Goal: Transaction & Acquisition: Purchase product/service

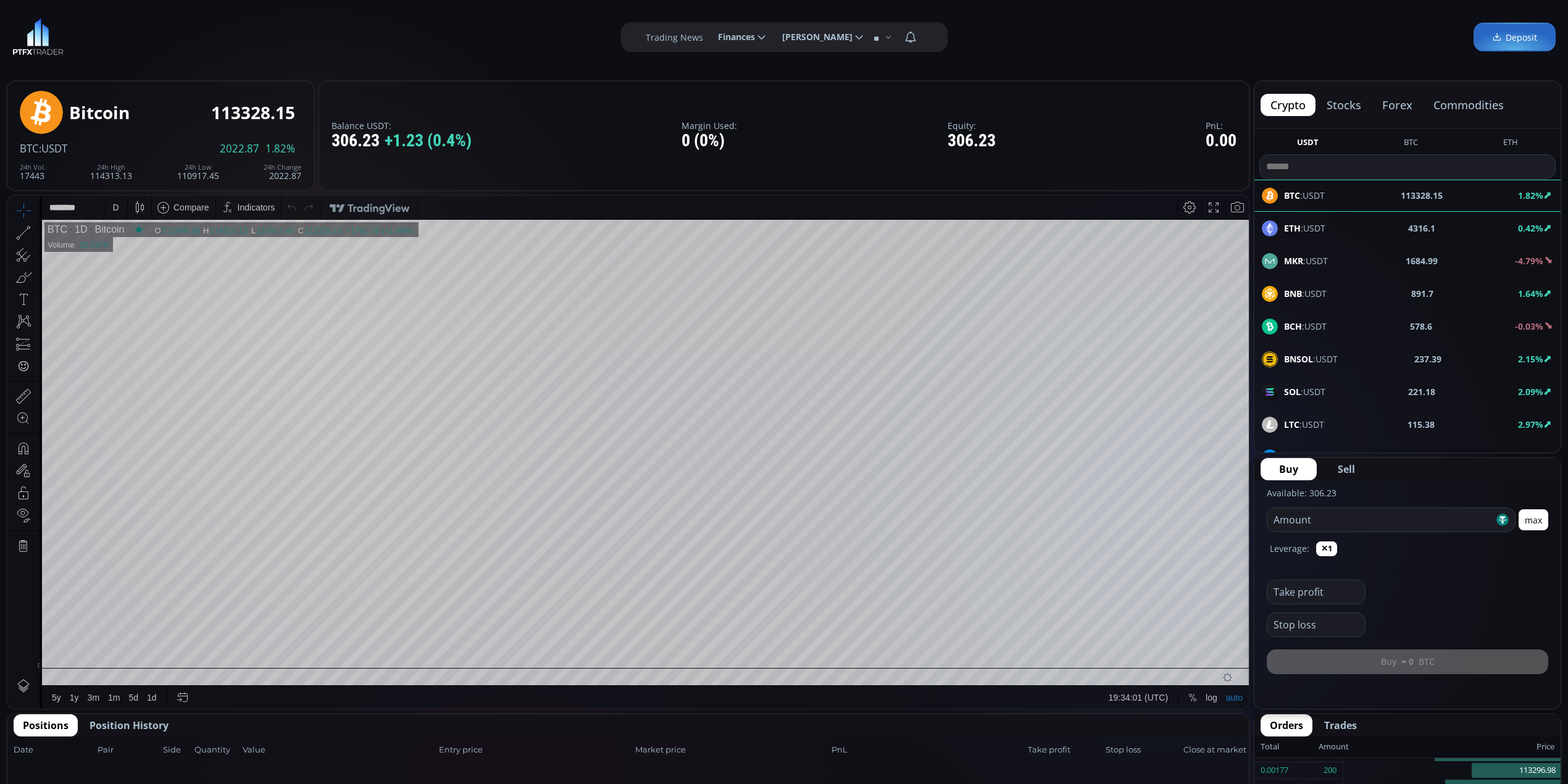
click at [1335, 225] on div "ETH :USDT 4316.1 0.42%" at bounding box center [1408, 228] width 291 height 16
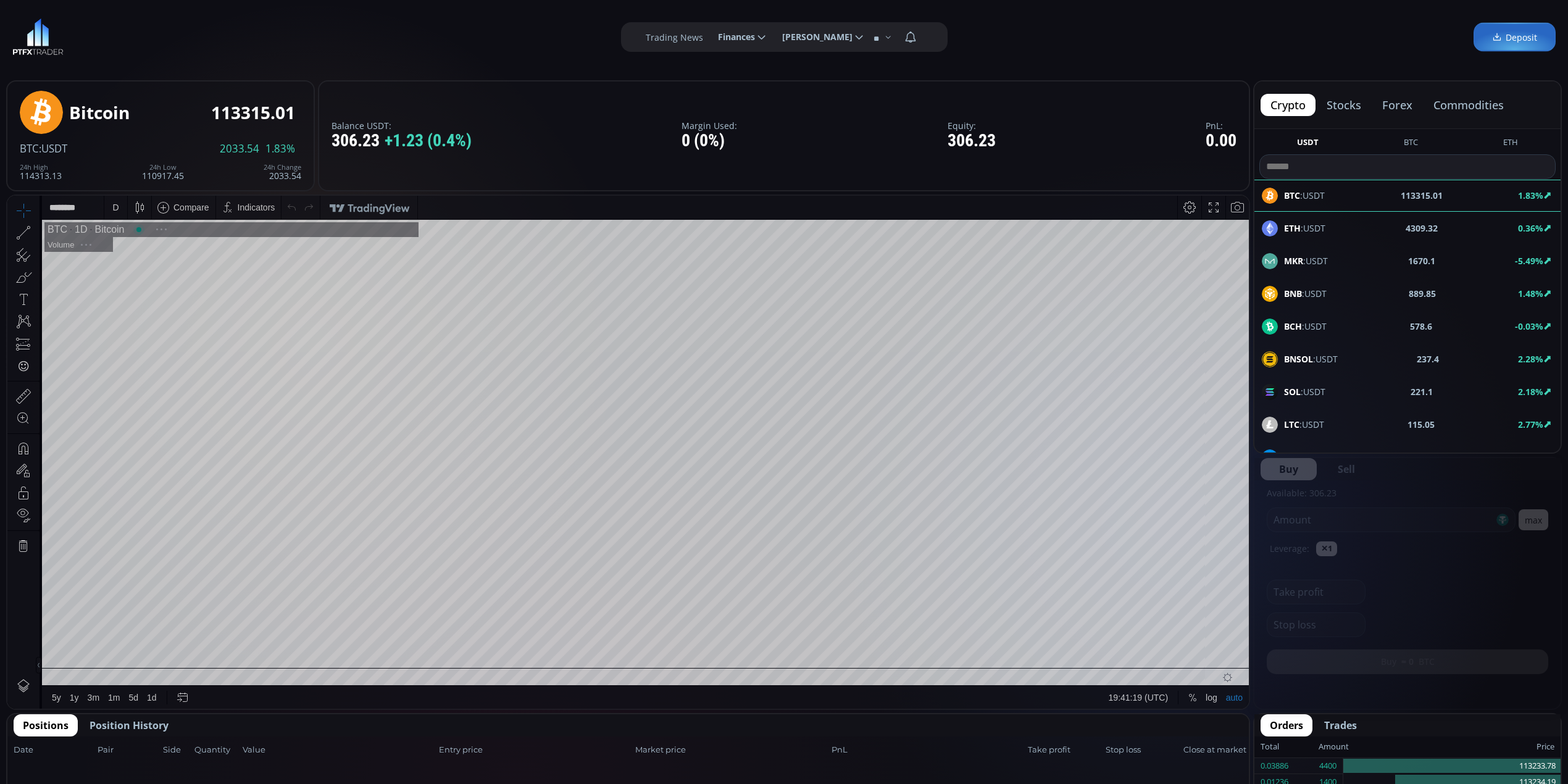
scroll to position [175, 0]
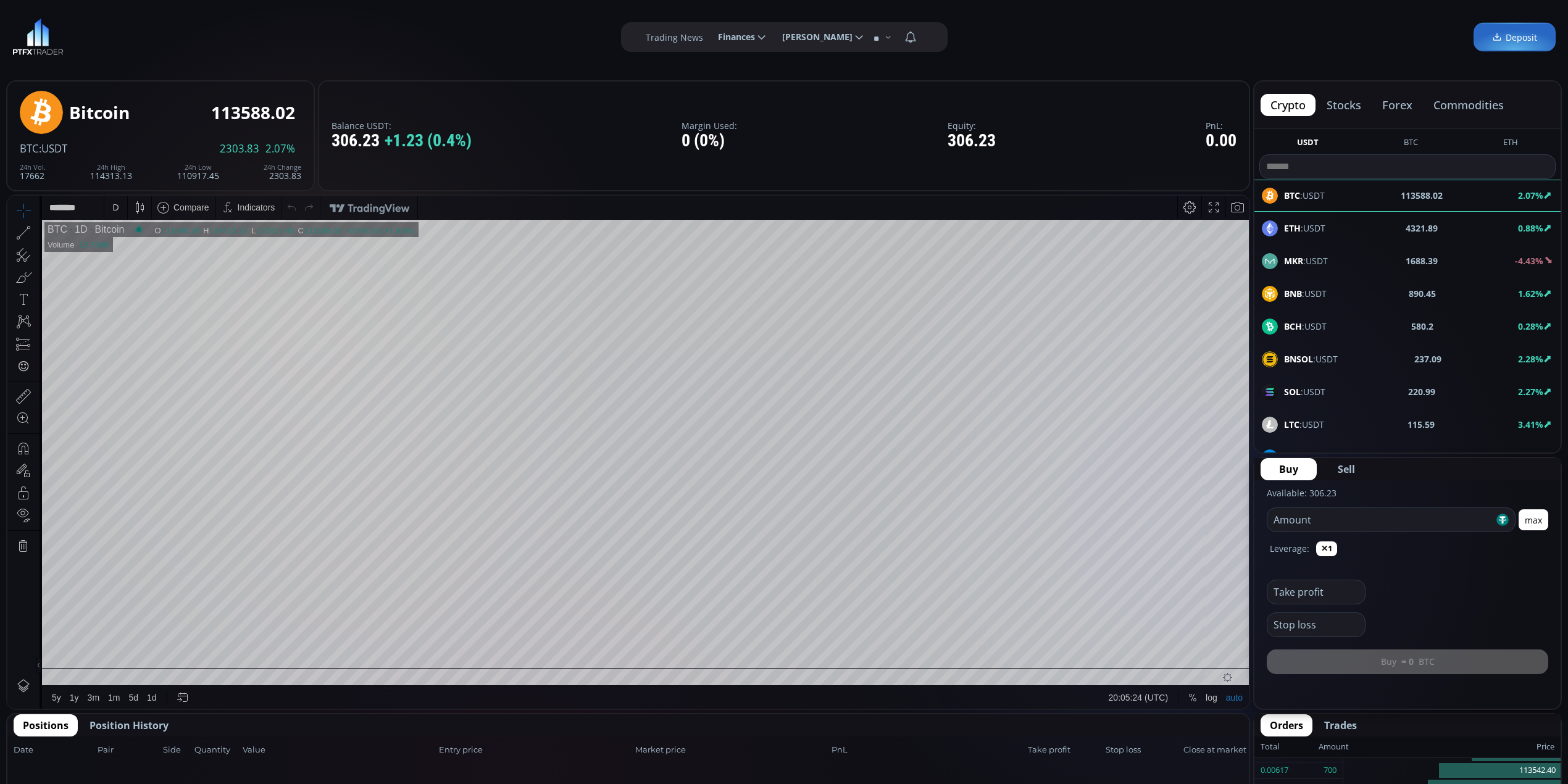
click at [1380, 230] on div "ETH :USDT 4321.89 0.88%" at bounding box center [1408, 228] width 291 height 16
click at [118, 211] on div "D" at bounding box center [115, 207] width 6 height 10
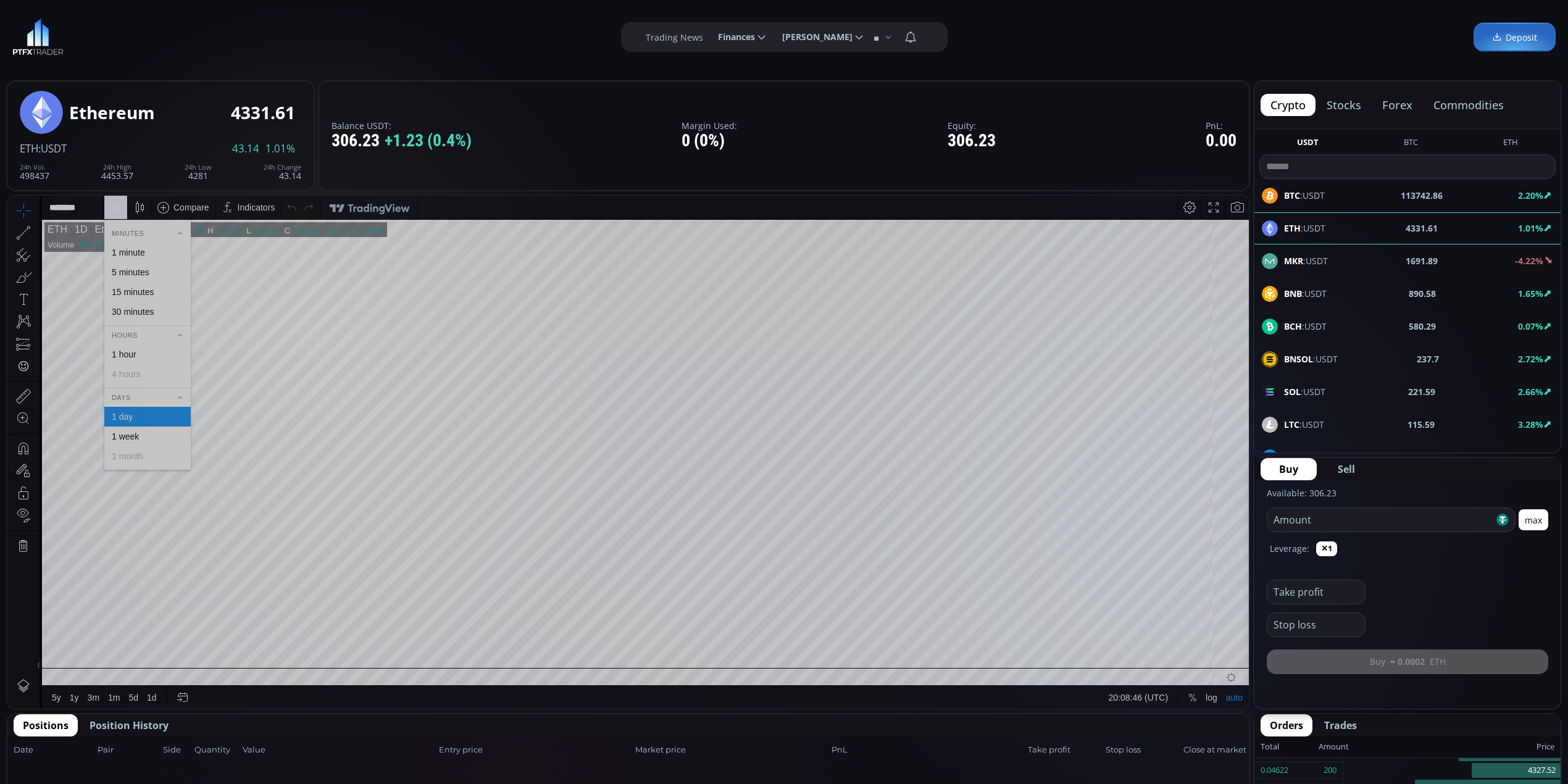
click at [172, 304] on div "30 minutes" at bounding box center [147, 311] width 87 height 19
click at [117, 212] on div "30 m" at bounding box center [119, 207] width 17 height 10
click at [140, 258] on div "1 minute" at bounding box center [147, 252] width 87 height 19
click at [22, 232] on icon at bounding box center [23, 233] width 17 height 17
click at [19, 236] on icon at bounding box center [24, 233] width 9 height 9
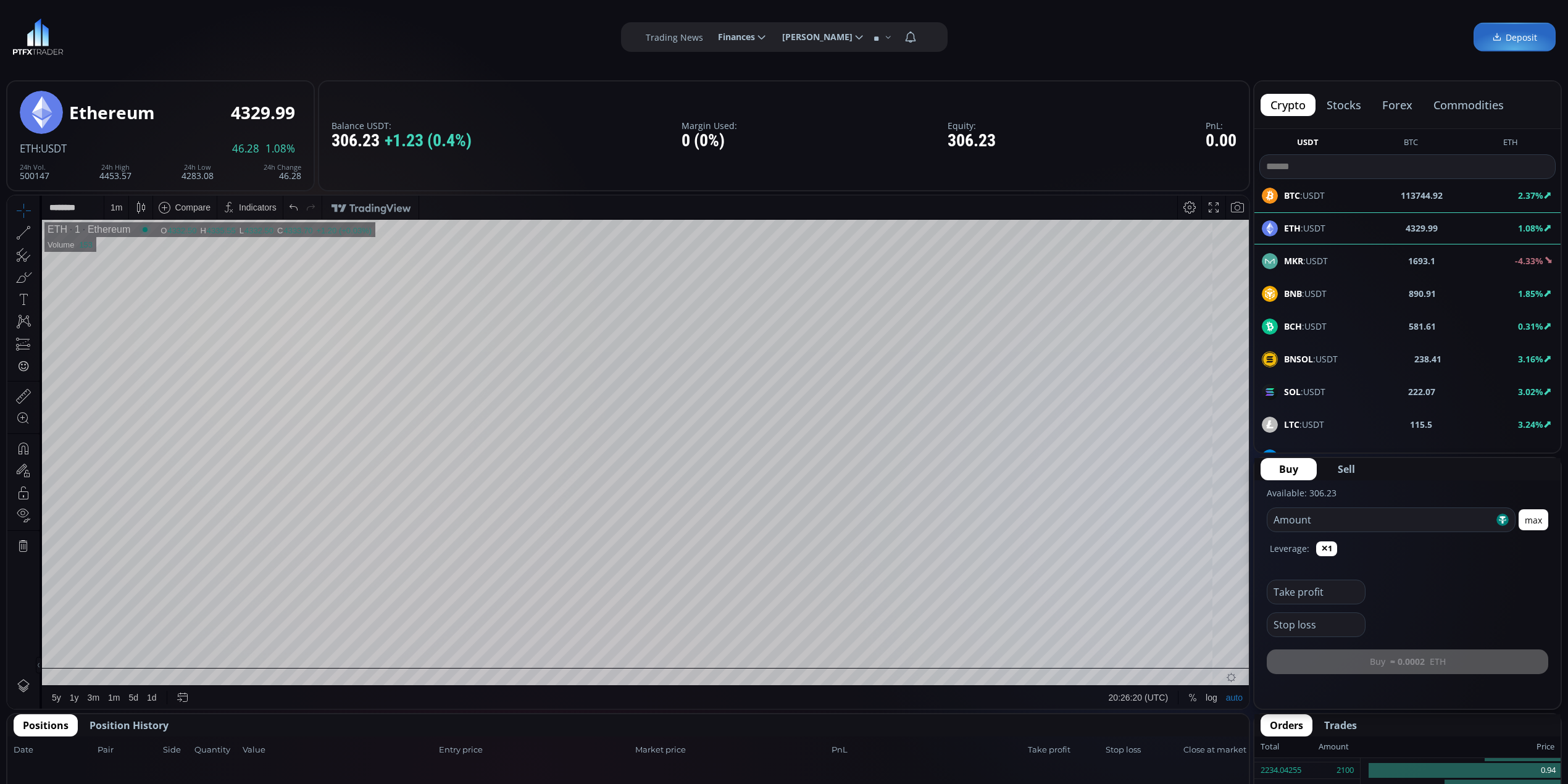
click at [1293, 195] on b "BTC" at bounding box center [1292, 195] width 16 height 11
click at [113, 201] on div "D" at bounding box center [116, 207] width 11 height 23
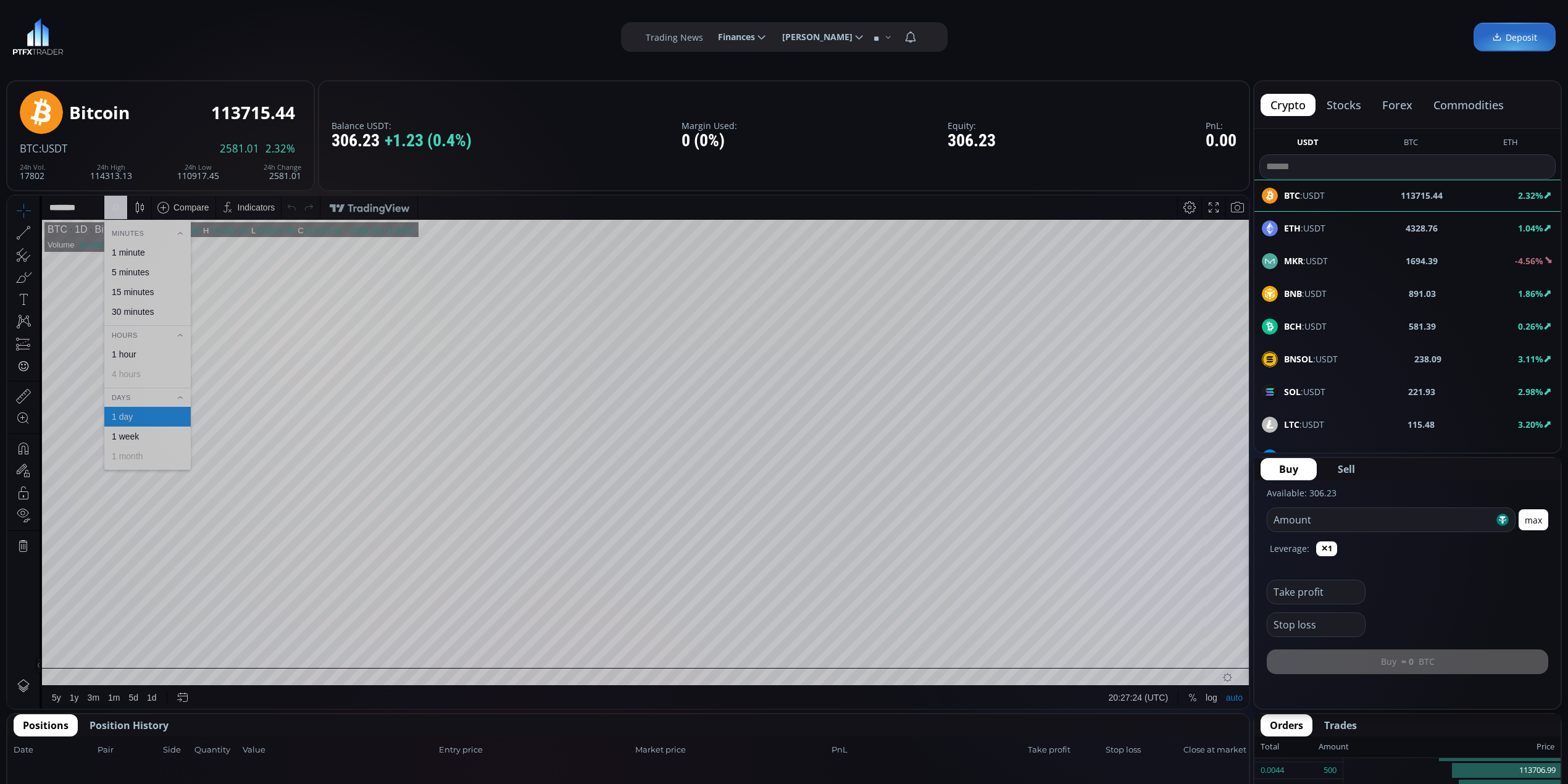
click at [162, 354] on div "1 hour" at bounding box center [147, 354] width 75 height 10
click at [115, 209] on div "1 h" at bounding box center [116, 207] width 10 height 10
click at [143, 315] on div "30 minutes" at bounding box center [133, 311] width 42 height 10
click at [108, 200] on div "30 m" at bounding box center [118, 207] width 29 height 23
click at [154, 293] on div "15 minutes" at bounding box center [147, 292] width 75 height 10
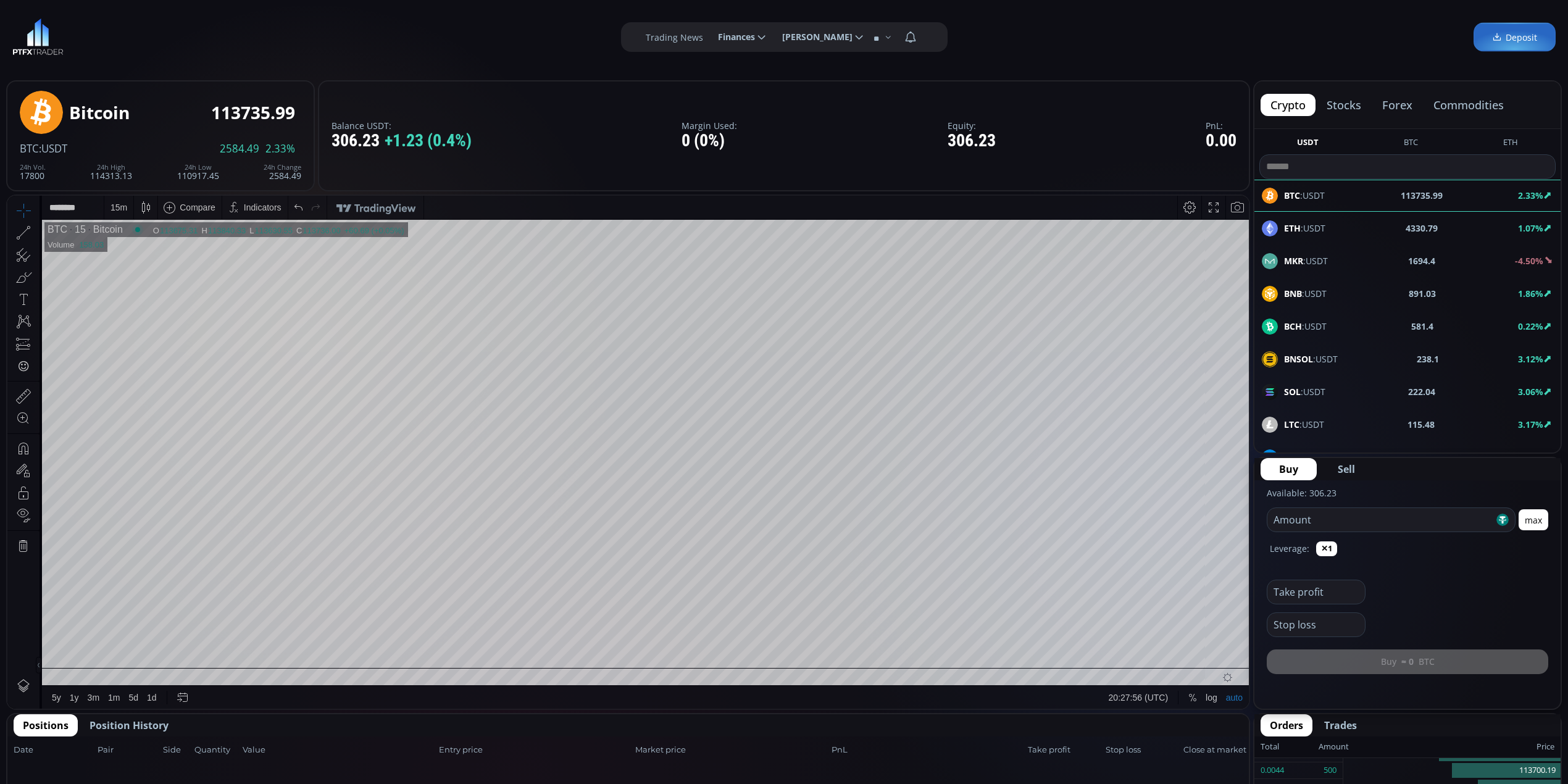
click at [111, 206] on div "15 m" at bounding box center [119, 207] width 17 height 10
click at [159, 275] on div "5 minutes" at bounding box center [147, 272] width 75 height 10
click at [115, 201] on div "5 m" at bounding box center [116, 207] width 11 height 23
click at [147, 254] on div "1 minute" at bounding box center [147, 252] width 75 height 10
click at [1332, 329] on div "BCH :USDT 581.19 0.22%" at bounding box center [1408, 327] width 291 height 16
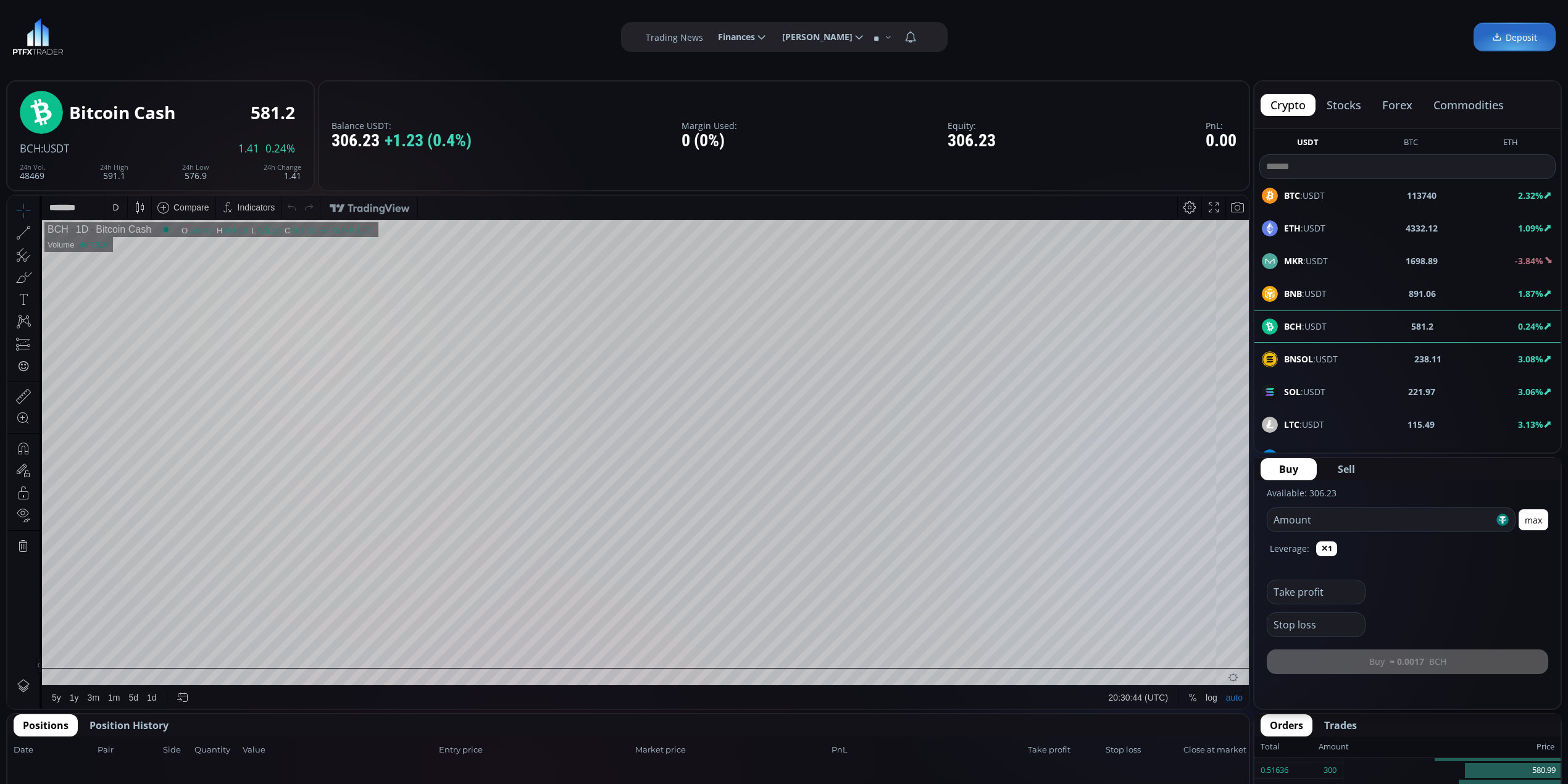
click at [113, 207] on div "D" at bounding box center [115, 207] width 6 height 10
click at [153, 353] on div "1 hour" at bounding box center [147, 354] width 75 height 10
click at [119, 212] on div "1 h" at bounding box center [116, 207] width 11 height 23
click at [138, 313] on div "30 minutes" at bounding box center [133, 311] width 42 height 10
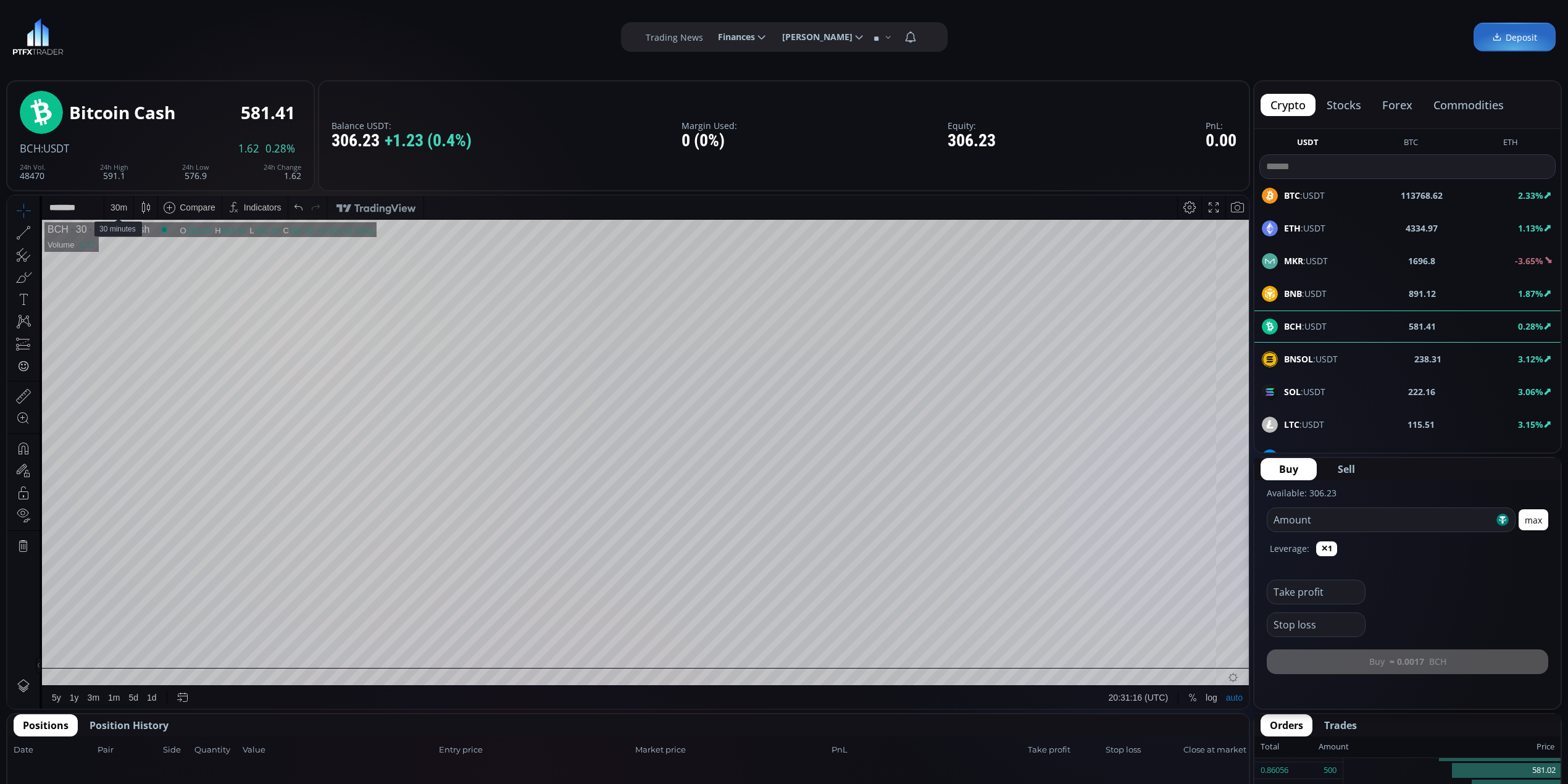
click at [115, 209] on div "30 m" at bounding box center [119, 207] width 17 height 10
click at [150, 296] on div "15 minutes" at bounding box center [133, 292] width 42 height 10
click at [118, 199] on div "15 m" at bounding box center [119, 207] width 17 height 23
click at [162, 345] on div "1 hour" at bounding box center [147, 354] width 87 height 19
click at [1249, 486] on html "Date Range 5y 1y 3m 1m 5d 1d 20:31:58 (UTC) log auto BCH 1h Bitcoin Cash O 579.…" at bounding box center [628, 452] width 1241 height 513
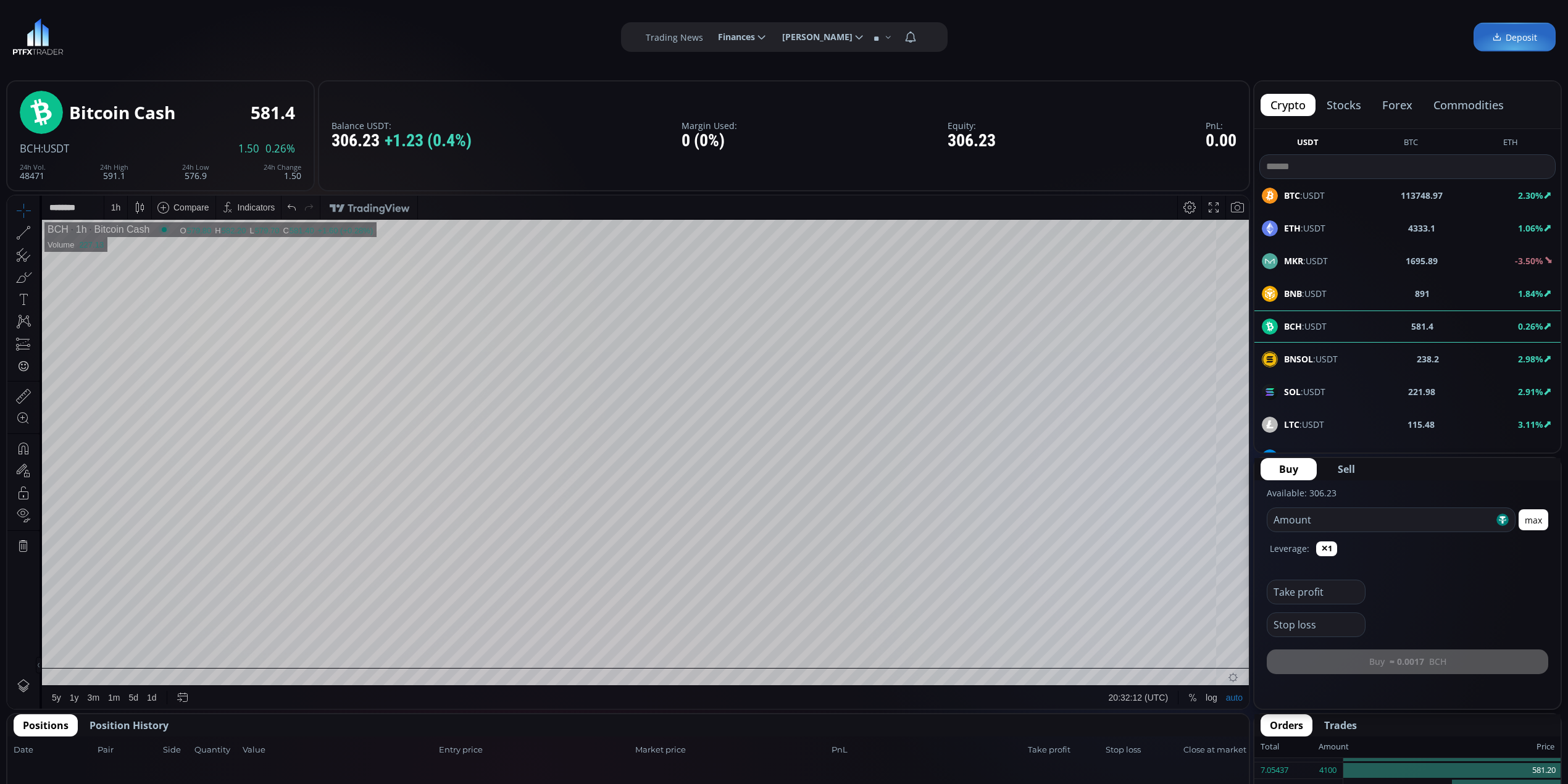
click at [1393, 616] on div "Stop loss" at bounding box center [1408, 621] width 282 height 33
click at [19, 237] on icon at bounding box center [23, 233] width 13 height 13
click at [19, 230] on icon at bounding box center [23, 233] width 17 height 17
click at [19, 232] on icon at bounding box center [23, 233] width 17 height 17
click at [116, 212] on div "1 h" at bounding box center [116, 207] width 10 height 10
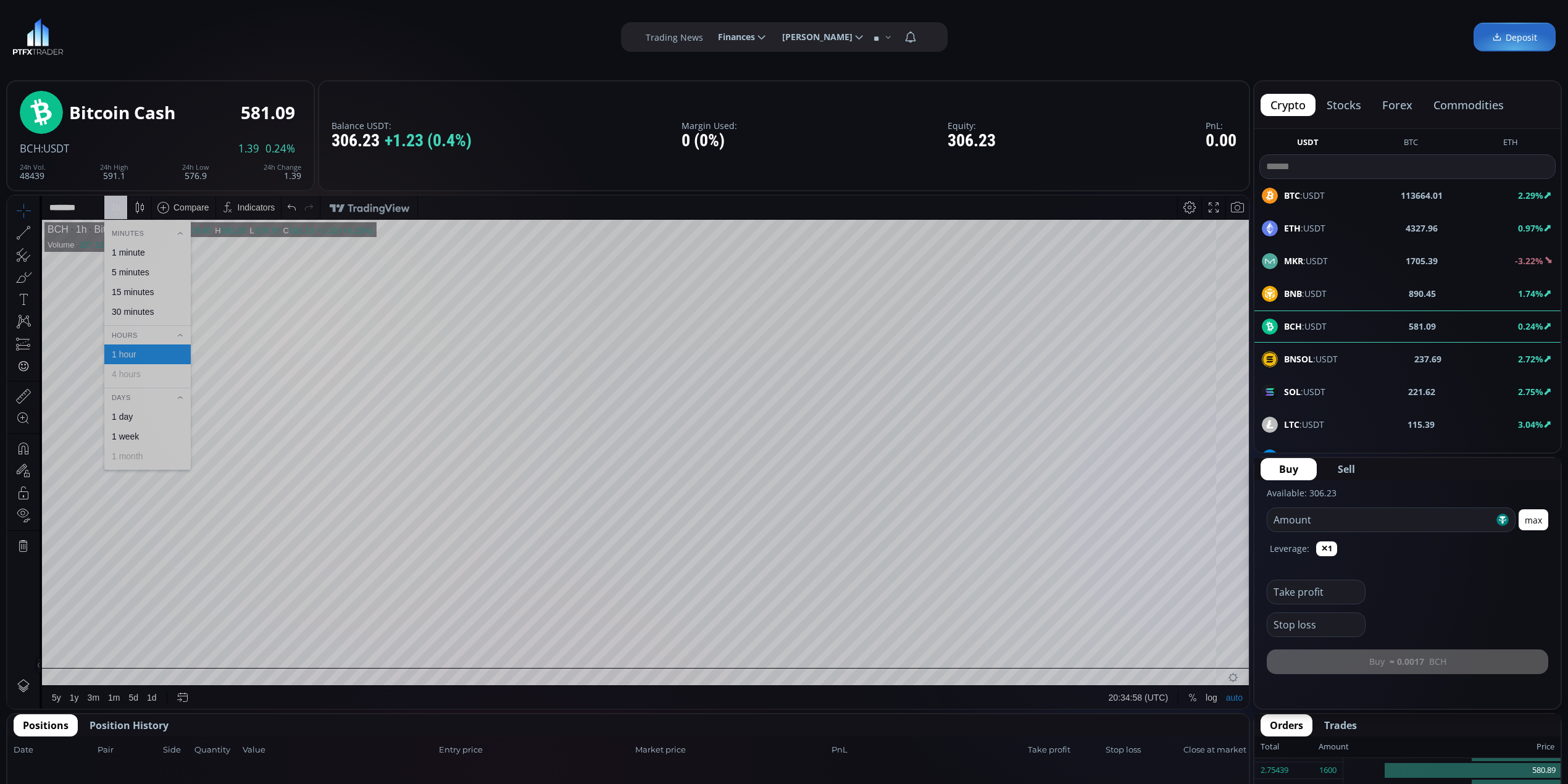
click at [155, 313] on div "30 minutes" at bounding box center [147, 311] width 75 height 10
click at [115, 199] on div "30 m" at bounding box center [119, 207] width 17 height 23
click at [162, 293] on div "15 minutes" at bounding box center [147, 292] width 75 height 10
